Goal: Task Accomplishment & Management: Manage account settings

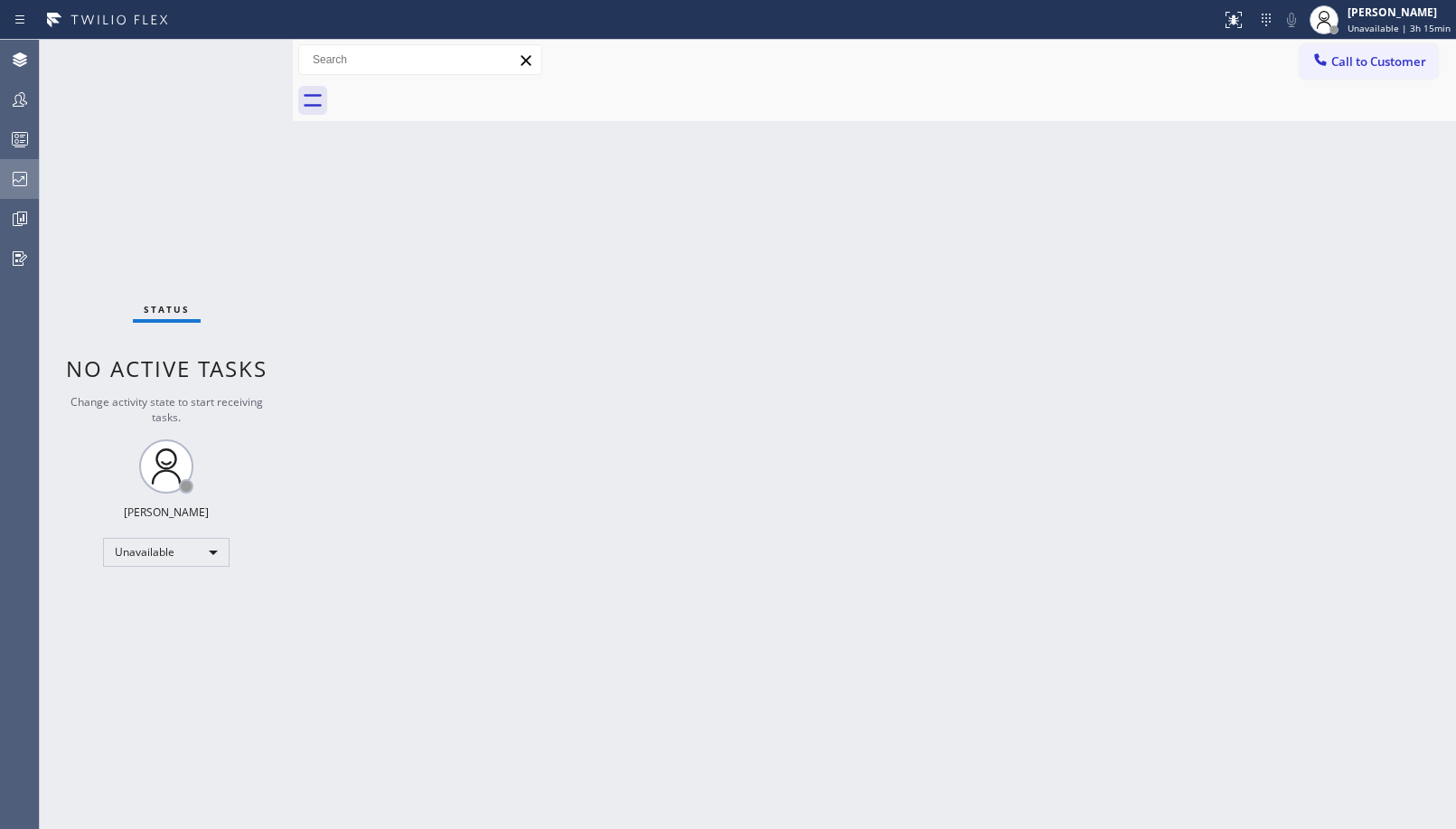
click at [27, 174] on icon at bounding box center [20, 179] width 15 height 15
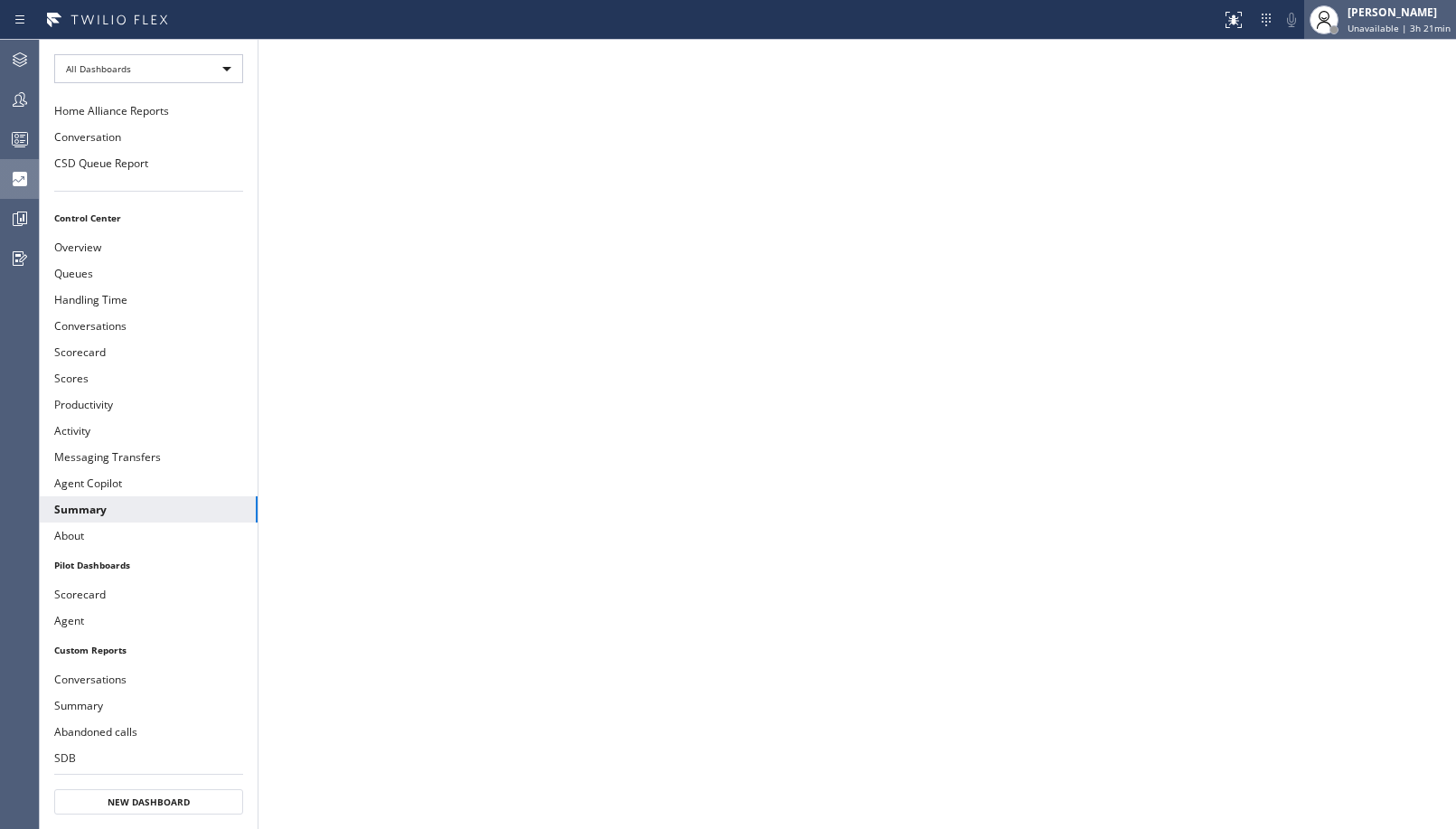
click at [1394, 8] on div "[PERSON_NAME]" at bounding box center [1398, 13] width 103 height 16
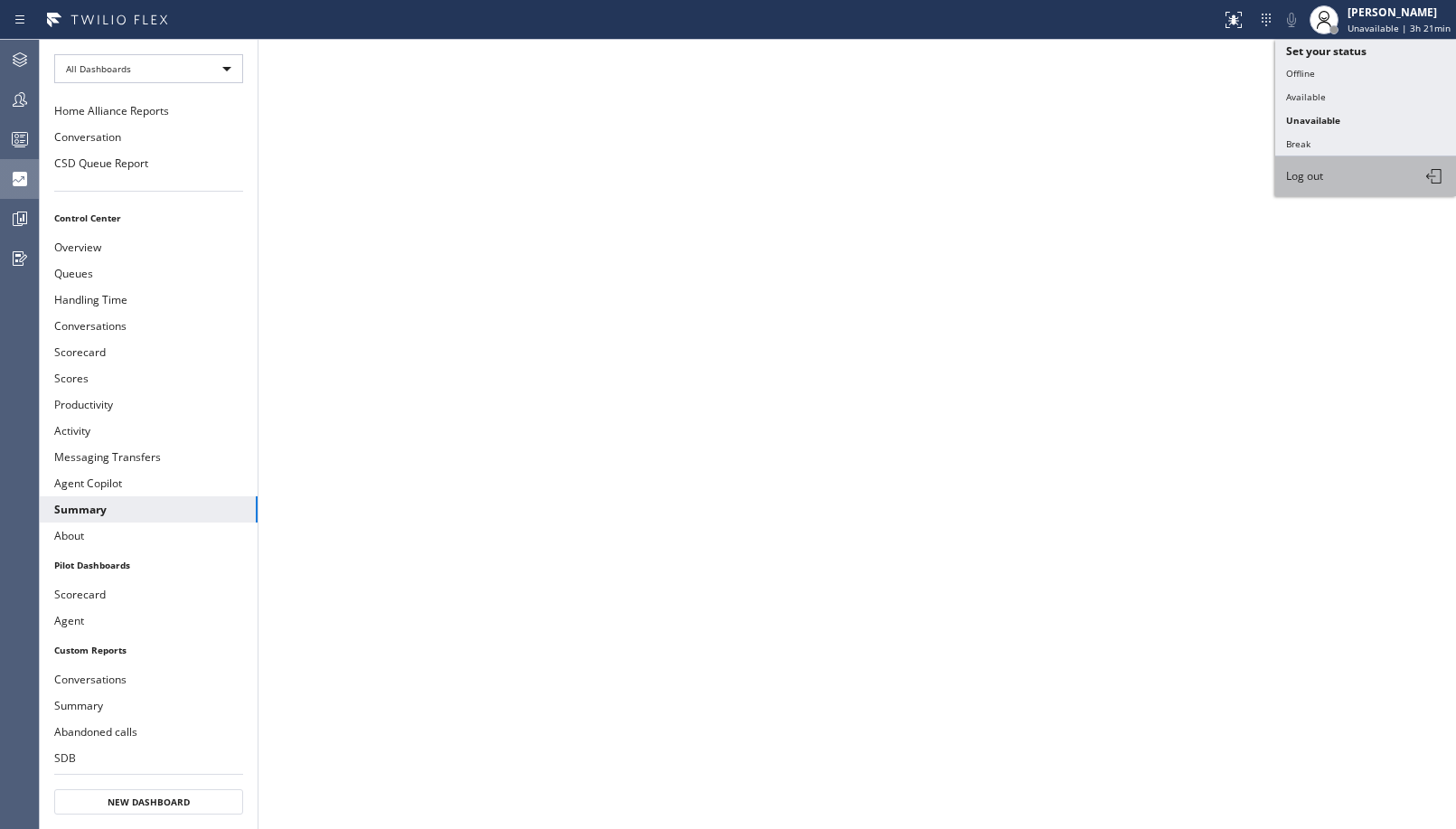
click at [1300, 182] on span "Log out" at bounding box center [1304, 176] width 37 height 16
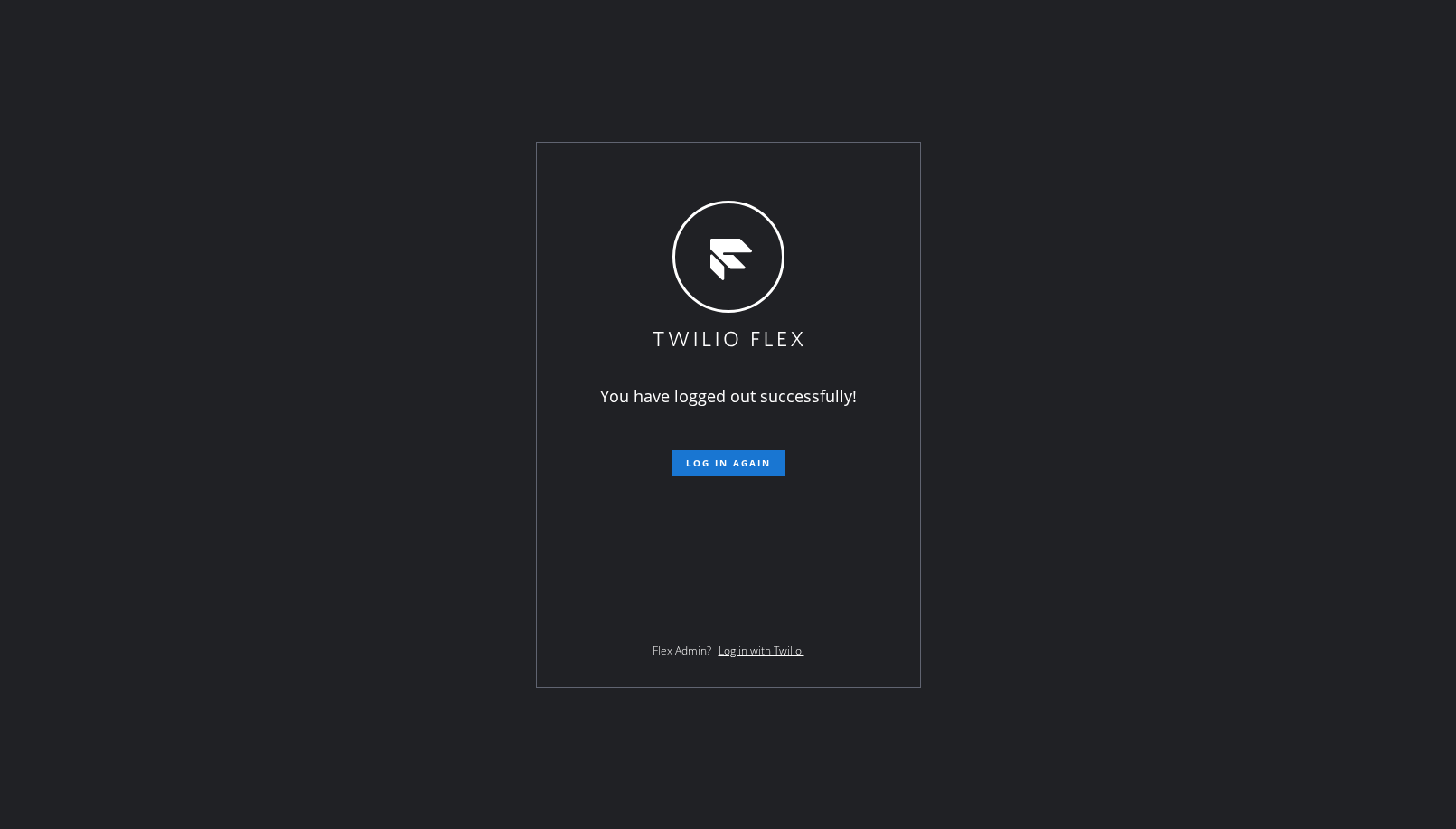
drag, startPoint x: 1301, startPoint y: 182, endPoint x: 991, endPoint y: 762, distance: 657.6
click at [1062, 407] on div "You have logged out successfully! Log in again Flex Admin? Log in with Twilio." at bounding box center [728, 414] width 1456 height 829
